Goal: Navigation & Orientation: Find specific page/section

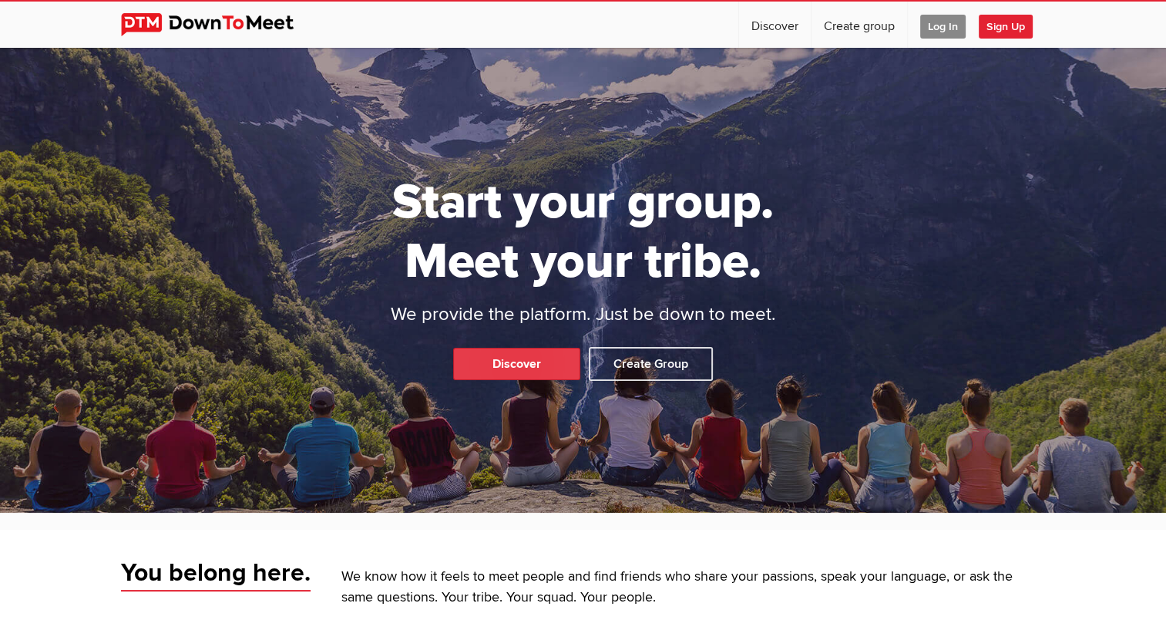
click at [519, 363] on link "Discover" at bounding box center [516, 364] width 127 height 32
select select "null"
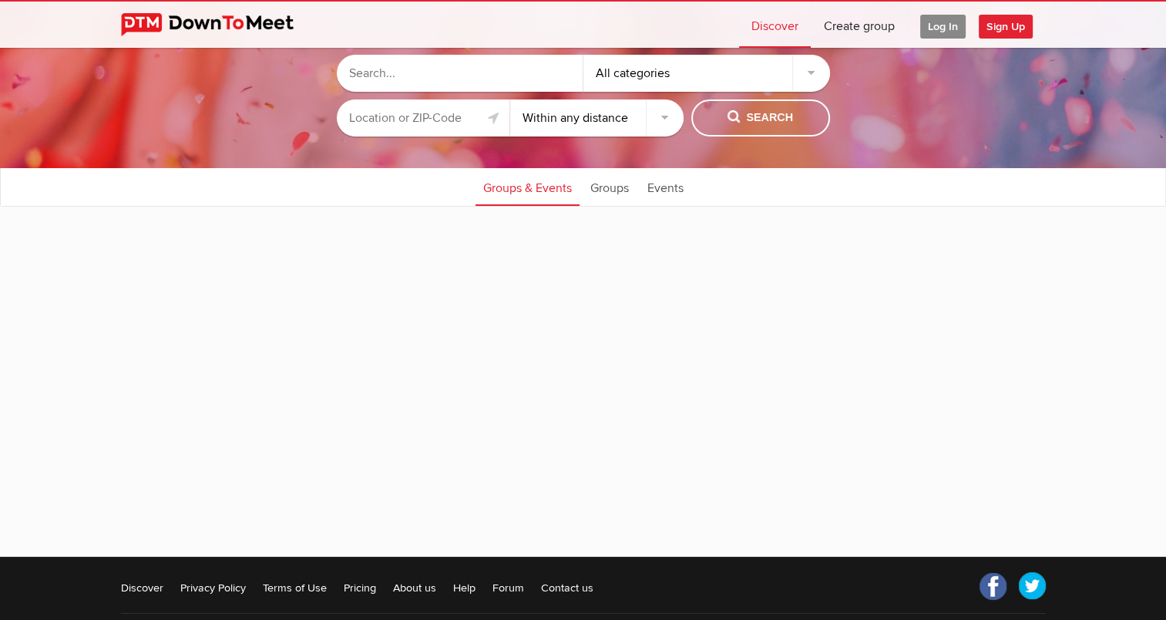
scroll to position [130, 0]
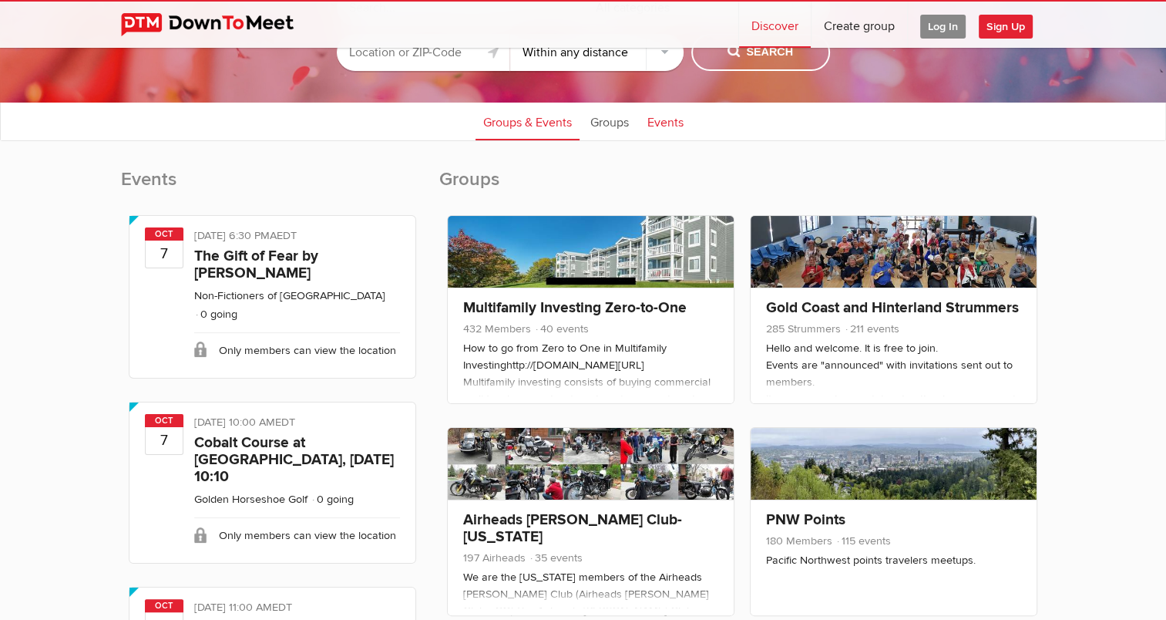
click at [661, 126] on link "Events" at bounding box center [666, 121] width 52 height 39
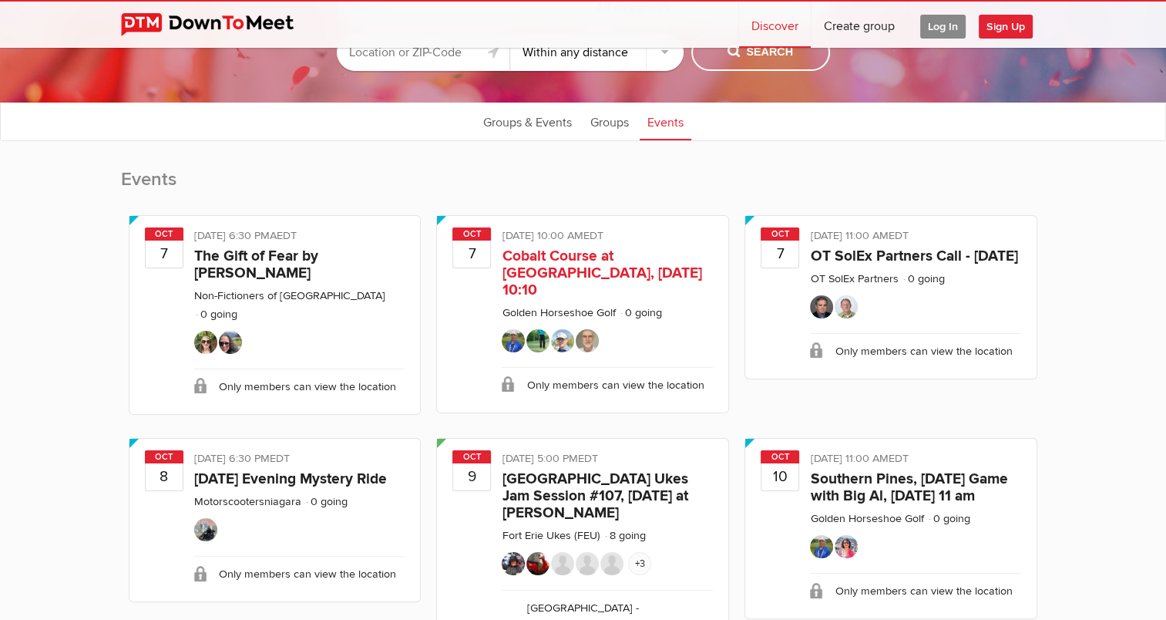
click at [587, 245] on div "Limited visibility event Event is listed, but non-members won't see details of …" at bounding box center [607, 237] width 211 height 20
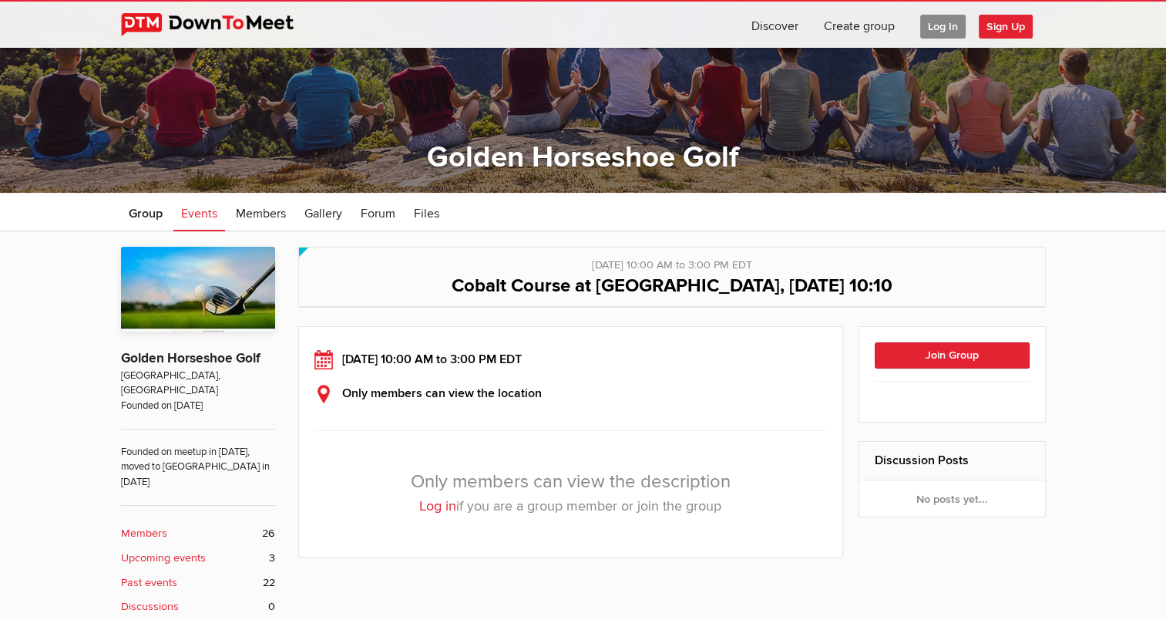
scroll to position [149, 0]
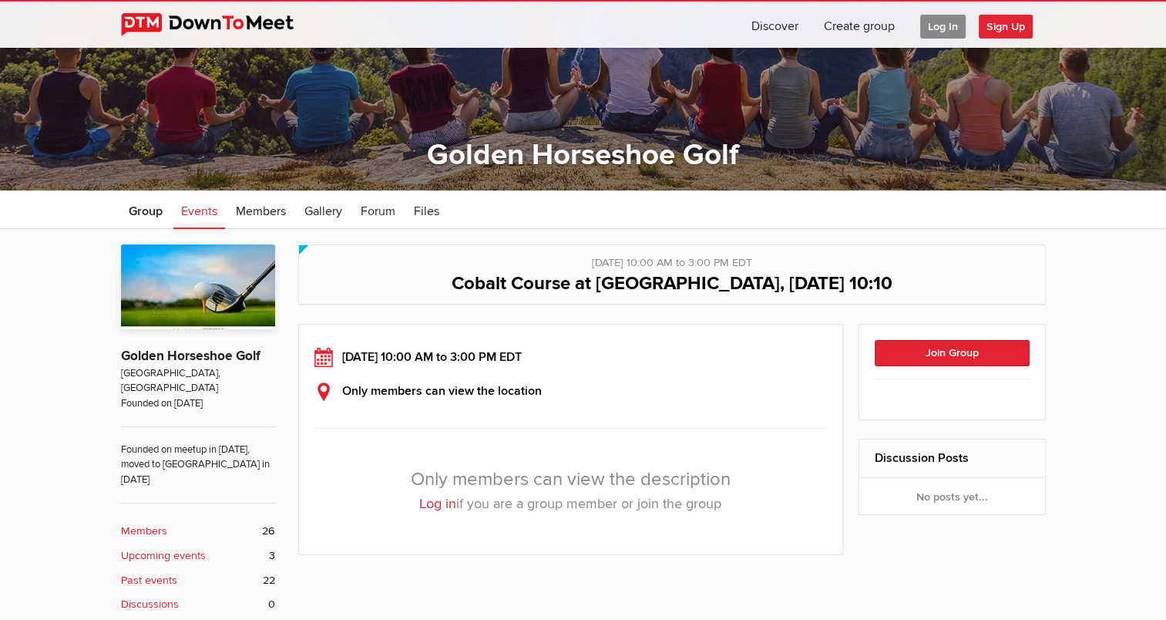
click at [591, 244] on div "Limited visibility event Event is listed, but non-members won't see details of …" at bounding box center [672, 274] width 748 height 61
click at [429, 216] on span "Files" at bounding box center [426, 211] width 25 height 15
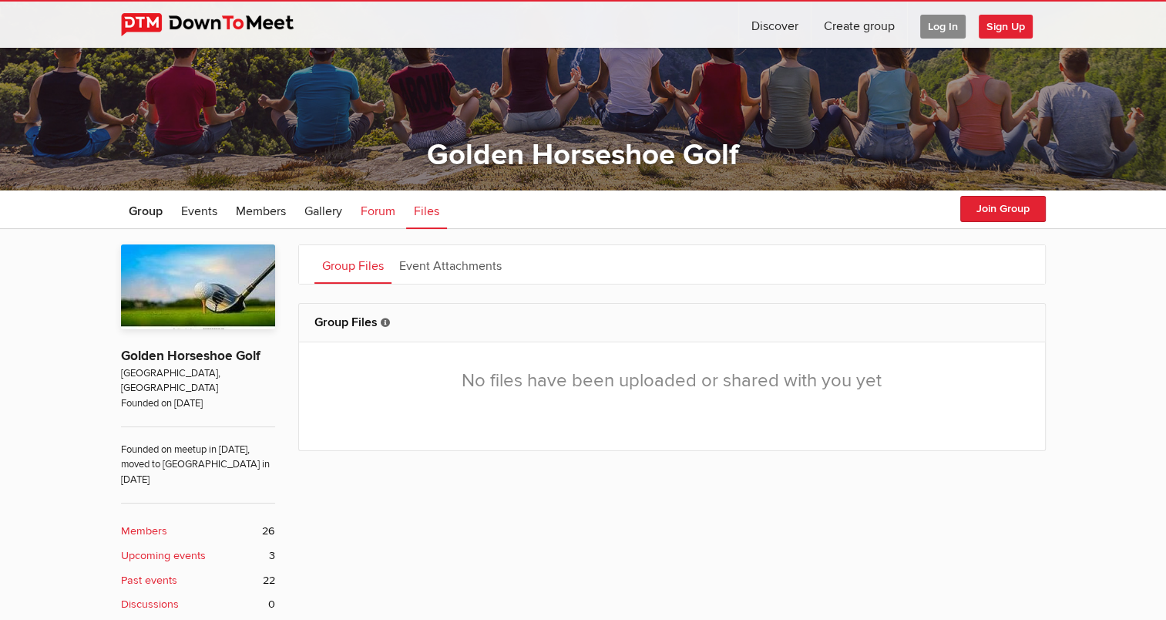
click at [371, 211] on span "Forum" at bounding box center [378, 211] width 35 height 15
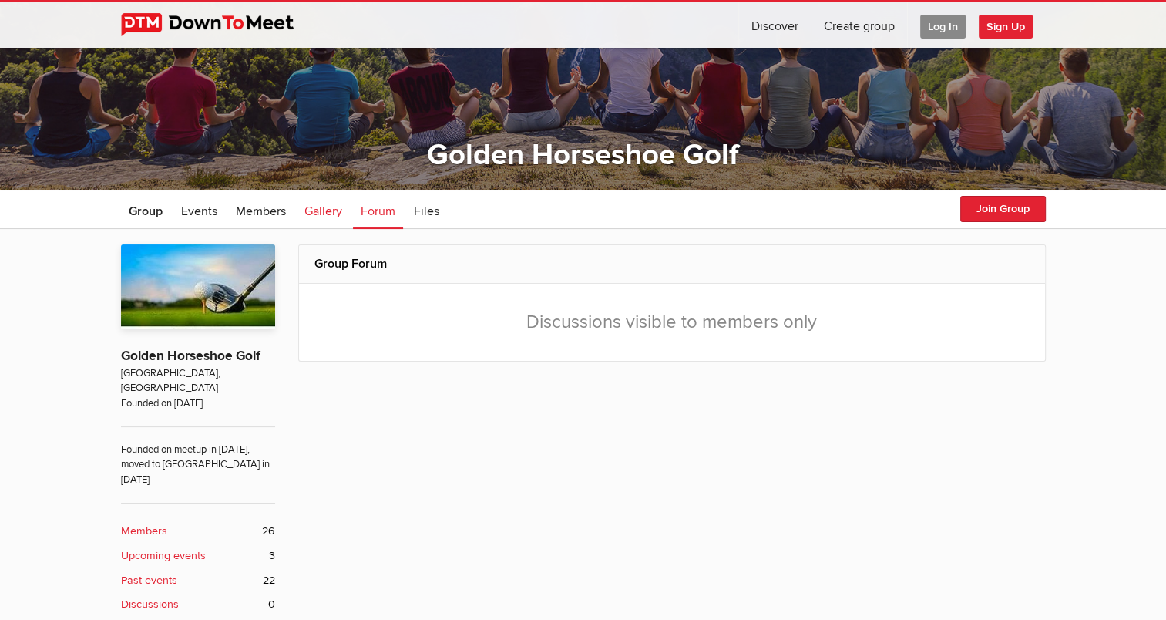
click at [313, 213] on span "Gallery" at bounding box center [324, 211] width 38 height 15
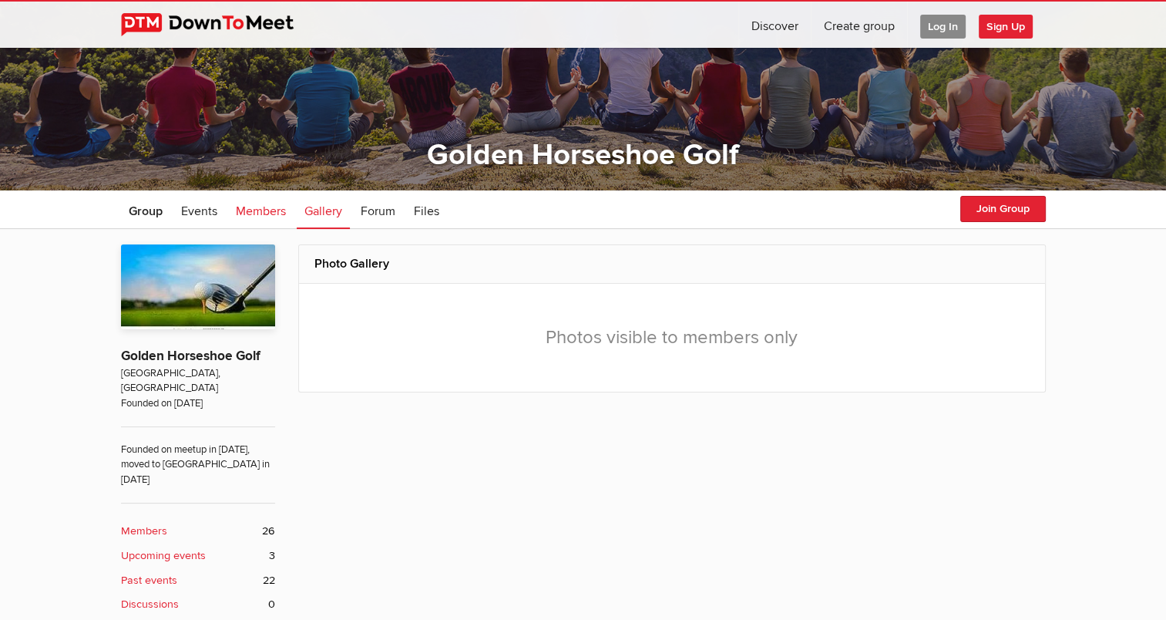
click at [268, 212] on span "Members" at bounding box center [261, 211] width 50 height 15
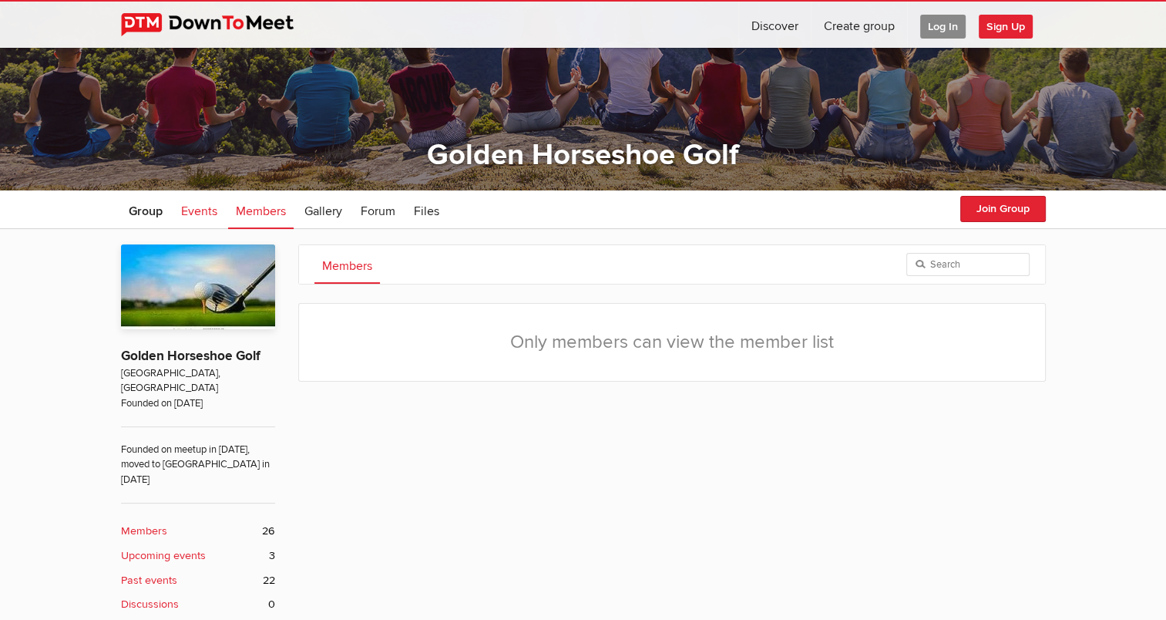
click at [206, 215] on span "Events" at bounding box center [199, 211] width 36 height 15
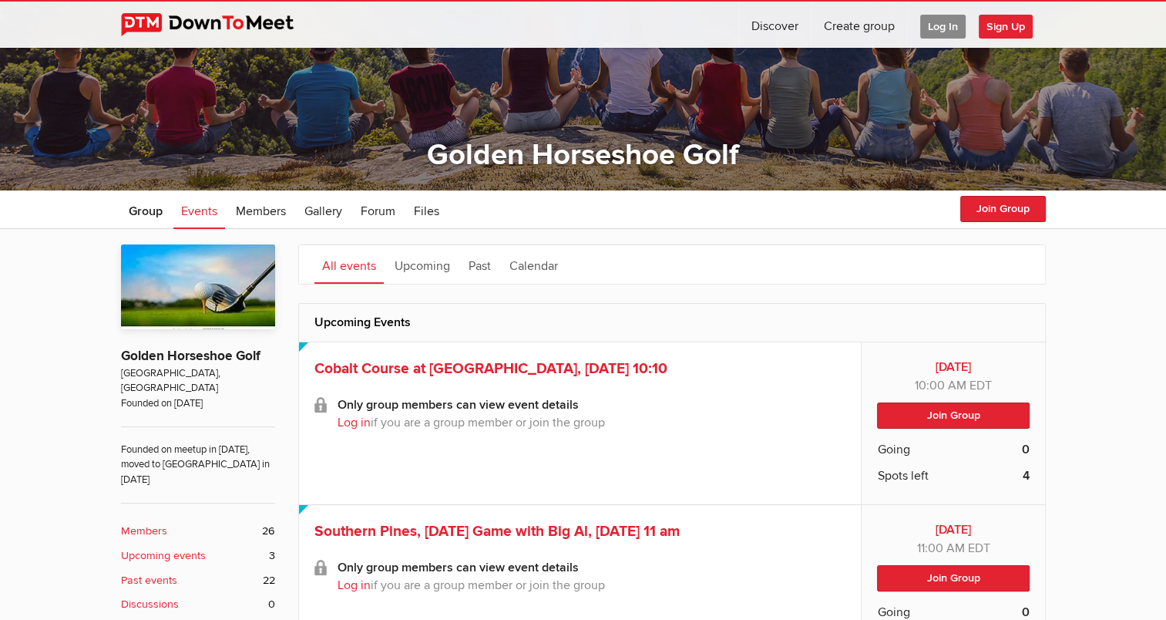
click at [213, 523] on link "Members 26" at bounding box center [198, 531] width 154 height 17
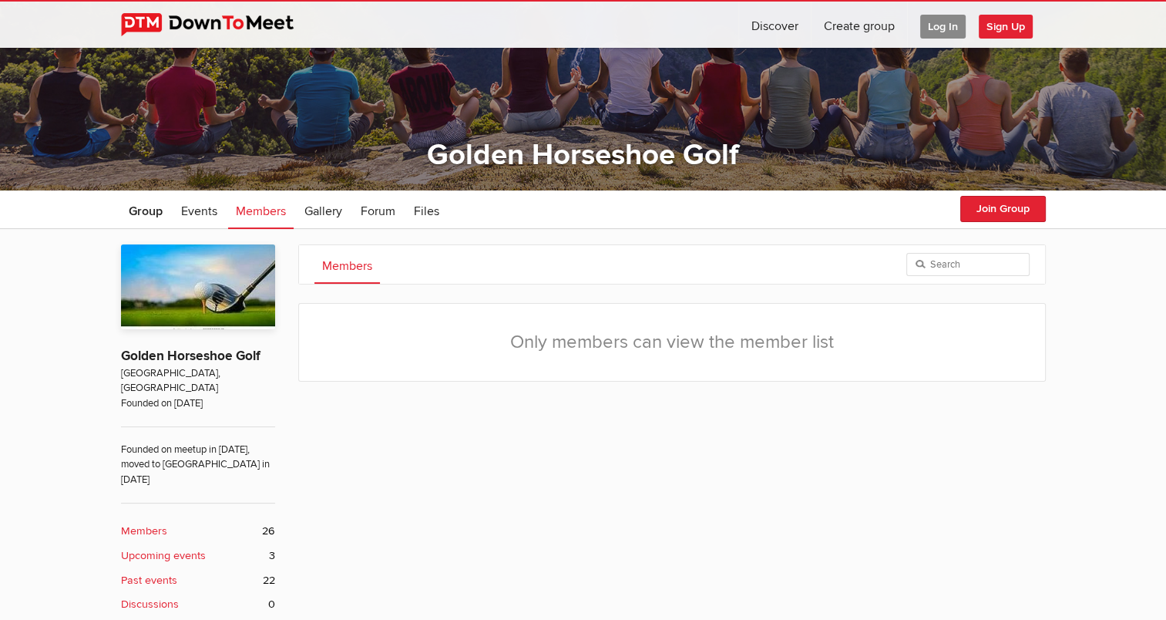
scroll to position [339, 0]
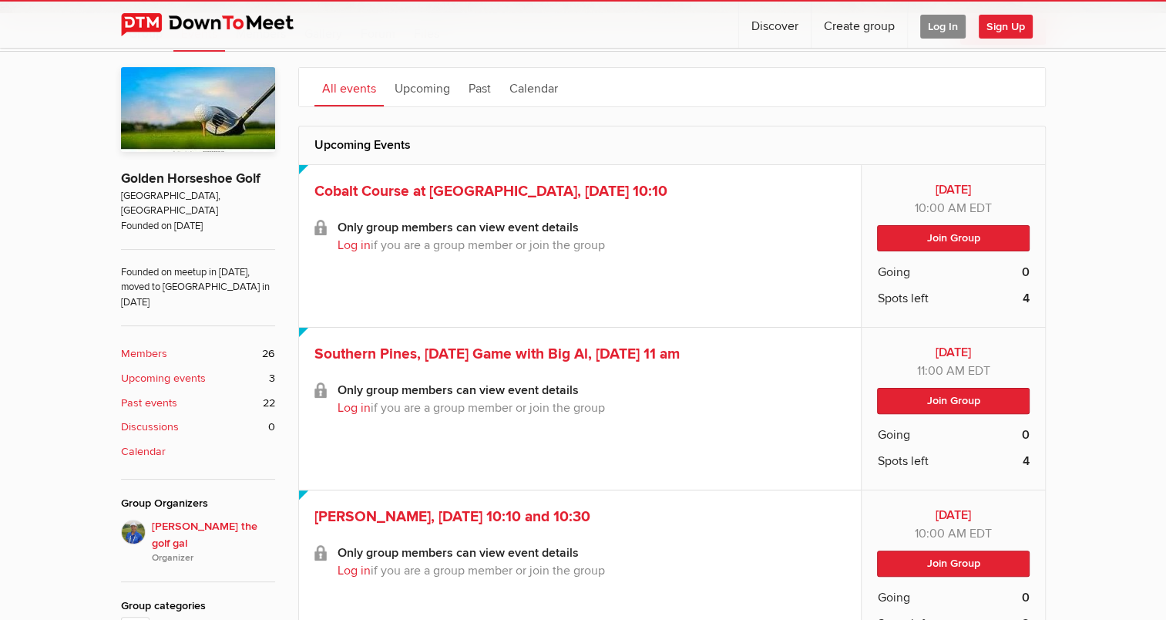
scroll to position [331, 0]
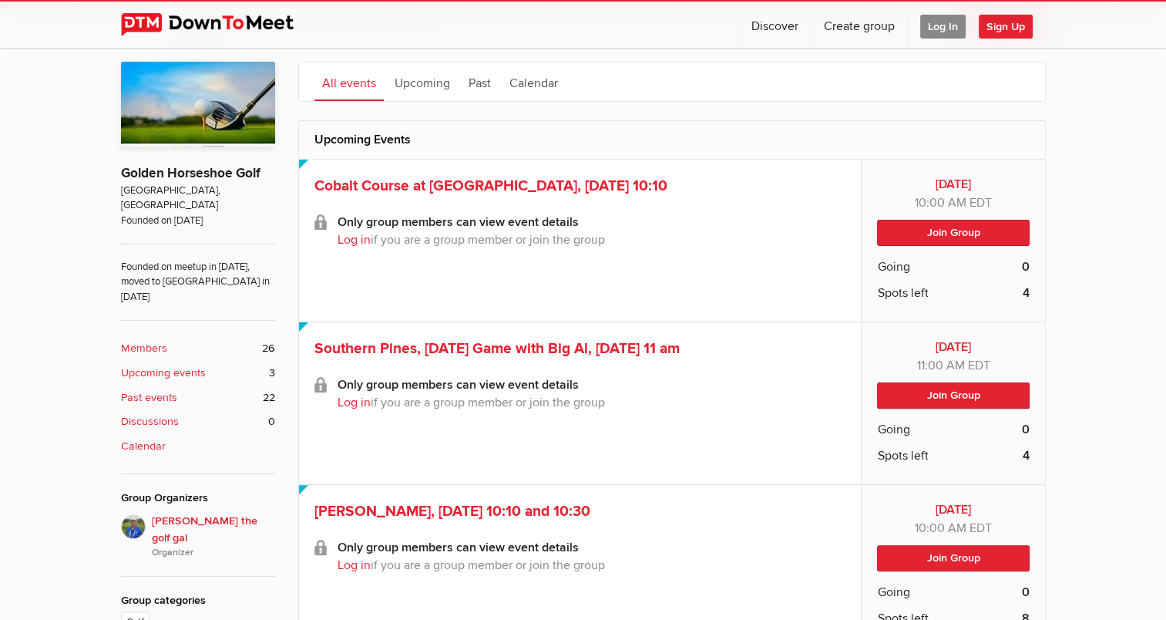
click at [368, 121] on h2 "Upcoming Events" at bounding box center [672, 139] width 715 height 37
click at [380, 188] on span "Cobalt Course at [GEOGRAPHIC_DATA], [DATE] 10:10" at bounding box center [491, 186] width 353 height 19
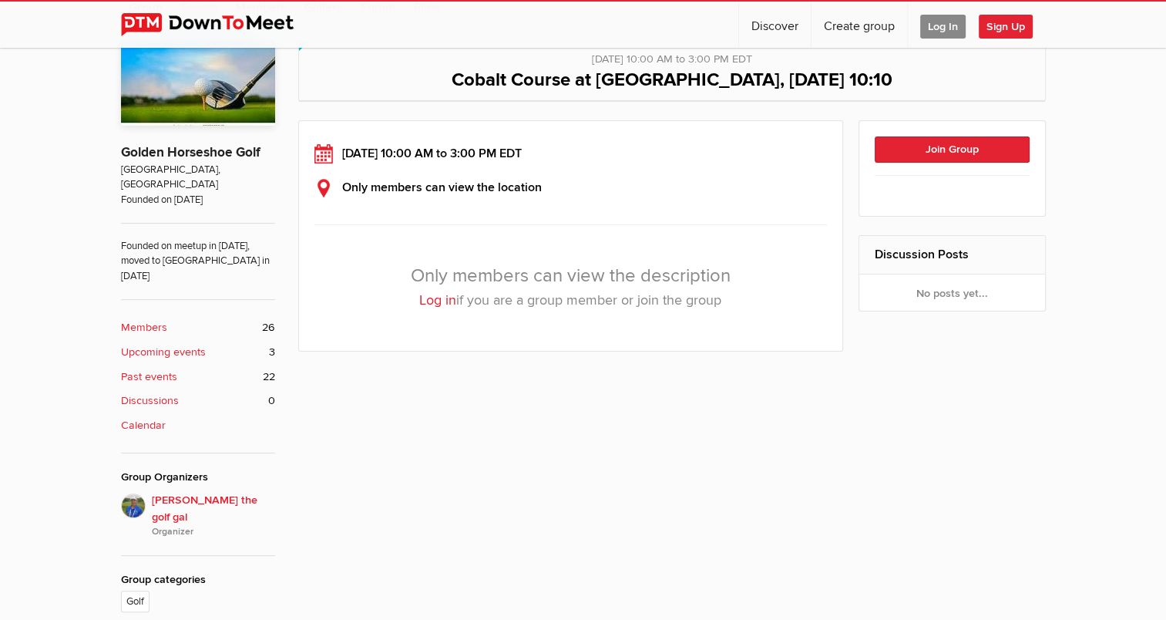
scroll to position [353, 0]
click at [168, 524] on icon "Organizer" at bounding box center [213, 531] width 123 height 14
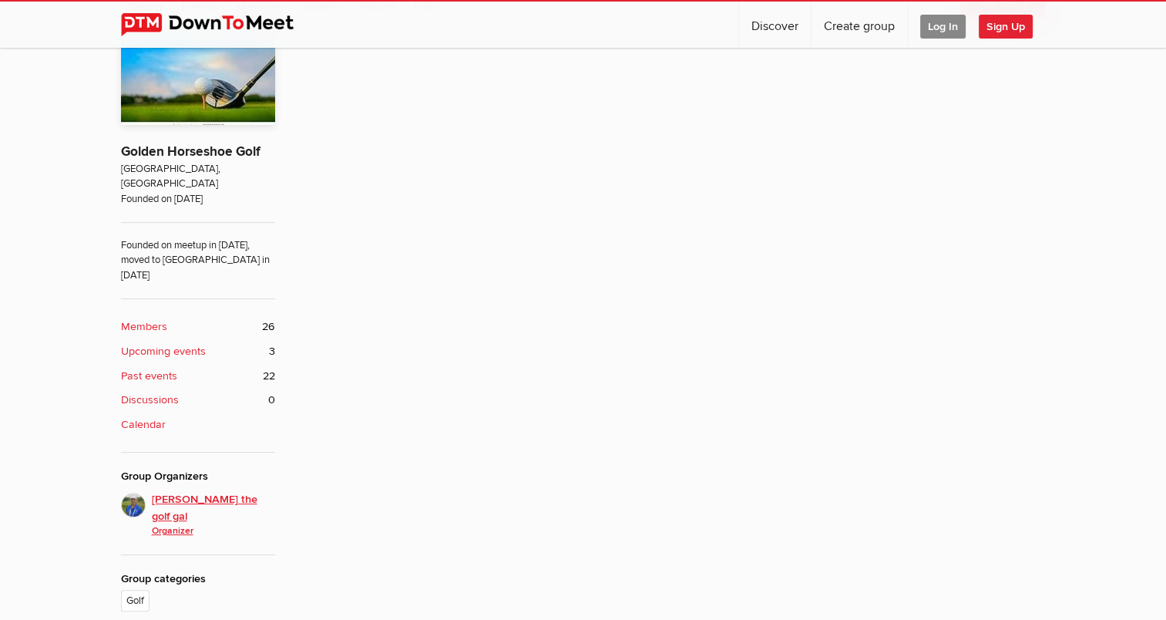
scroll to position [339, 0]
